Goal: Information Seeking & Learning: Understand process/instructions

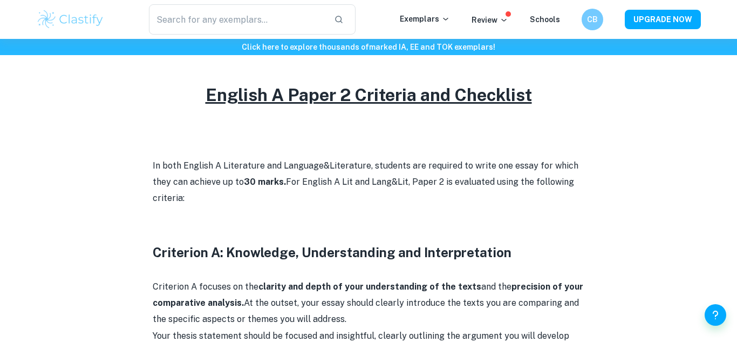
scroll to position [450, 0]
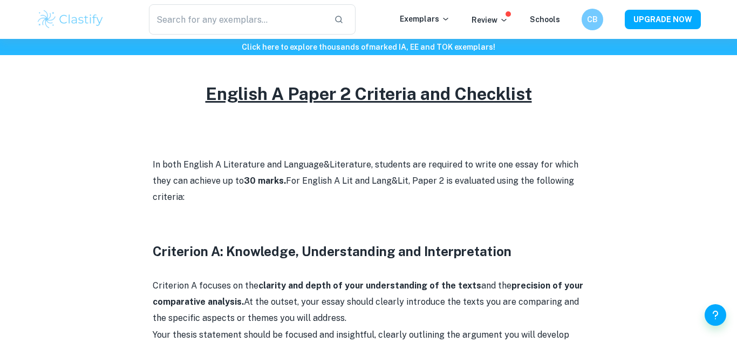
click at [159, 166] on p "In both English A Literature and Language&Literature, students are required to …" at bounding box center [369, 181] width 432 height 49
click at [158, 167] on p "In both English A Literature and Language&Literature, students are required to …" at bounding box center [369, 181] width 432 height 49
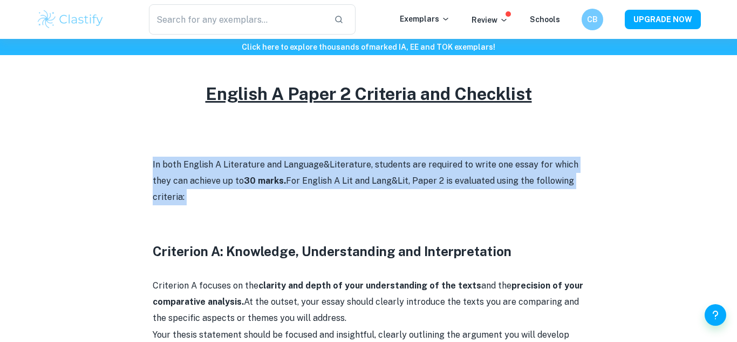
click at [158, 167] on p "In both English A Literature and Language&Literature, students are required to …" at bounding box center [369, 181] width 432 height 49
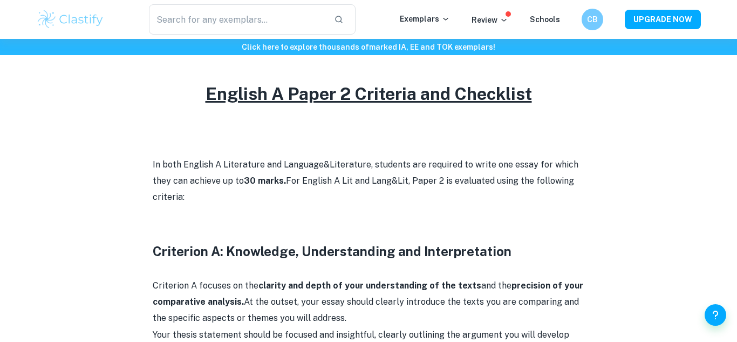
click at [158, 167] on p "In both English A Literature and Language&Literature, students are required to …" at bounding box center [369, 181] width 432 height 49
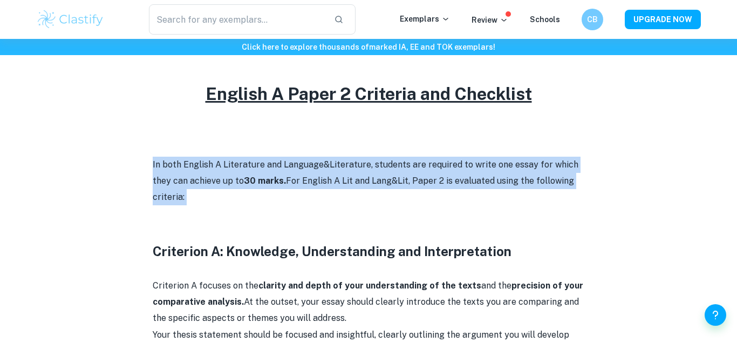
click at [158, 167] on p "In both English A Literature and Language&Literature, students are required to …" at bounding box center [369, 181] width 432 height 49
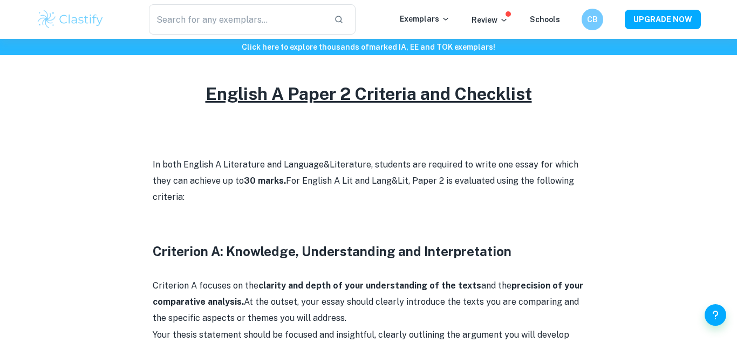
click at [158, 167] on p "In both English A Literature and Language&Literature, students are required to …" at bounding box center [369, 181] width 432 height 49
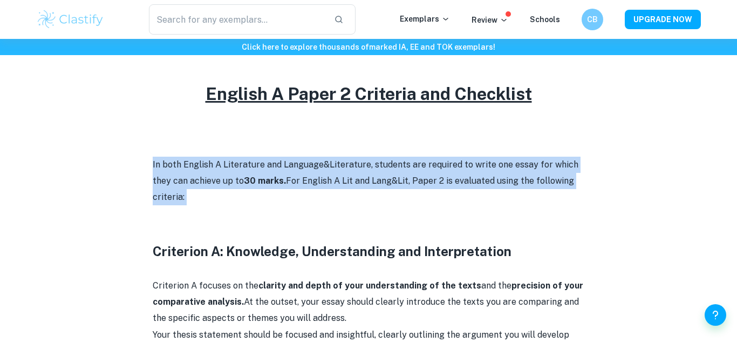
click at [158, 167] on p "In both English A Literature and Language&Literature, students are required to …" at bounding box center [369, 181] width 432 height 49
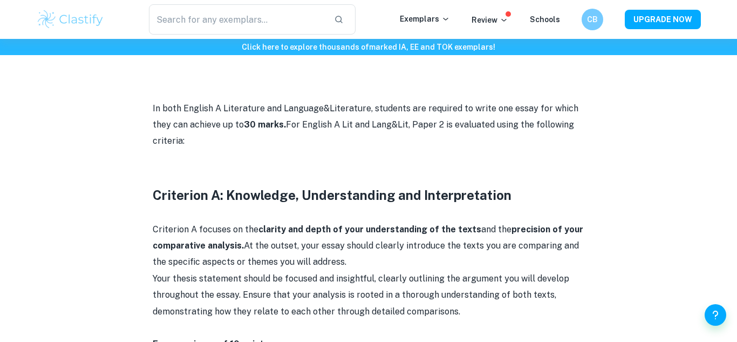
scroll to position [507, 0]
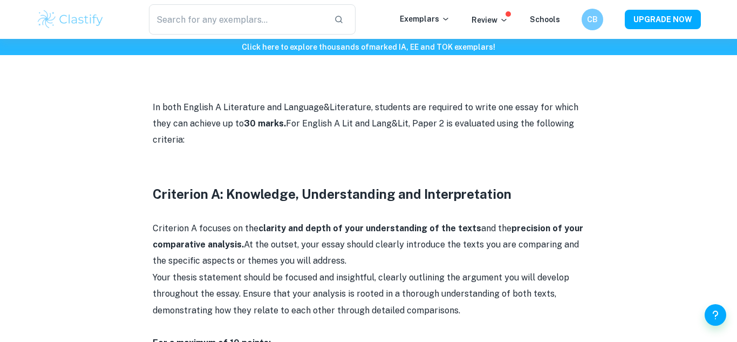
click at [211, 109] on p "In both English A Literature and Language&Literature, students are required to …" at bounding box center [369, 123] width 432 height 49
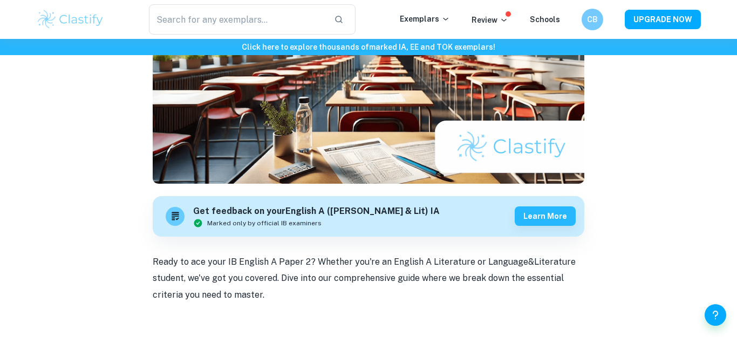
scroll to position [0, 0]
